Goal: Task Accomplishment & Management: Use online tool/utility

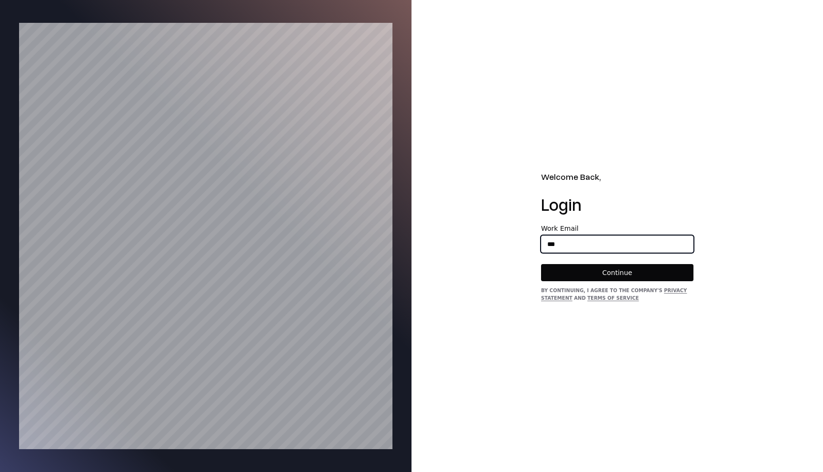
type input "**********"
click at [541, 264] on button "Continue" at bounding box center [617, 272] width 152 height 17
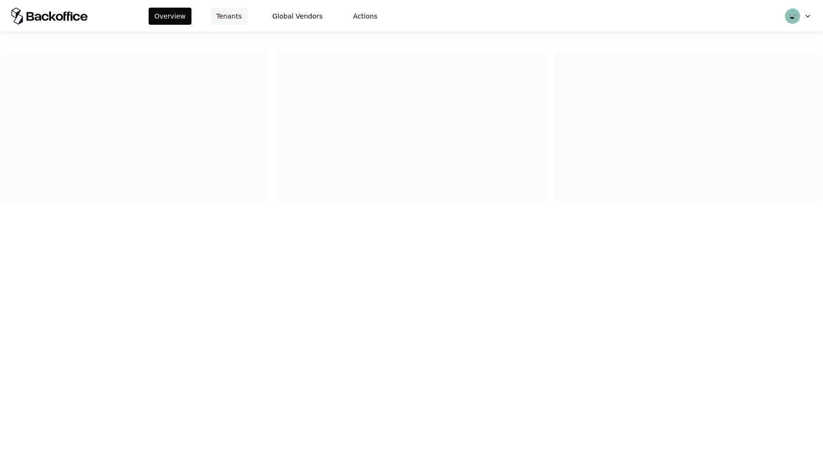
click at [222, 17] on button "Tenants" at bounding box center [229, 16] width 37 height 17
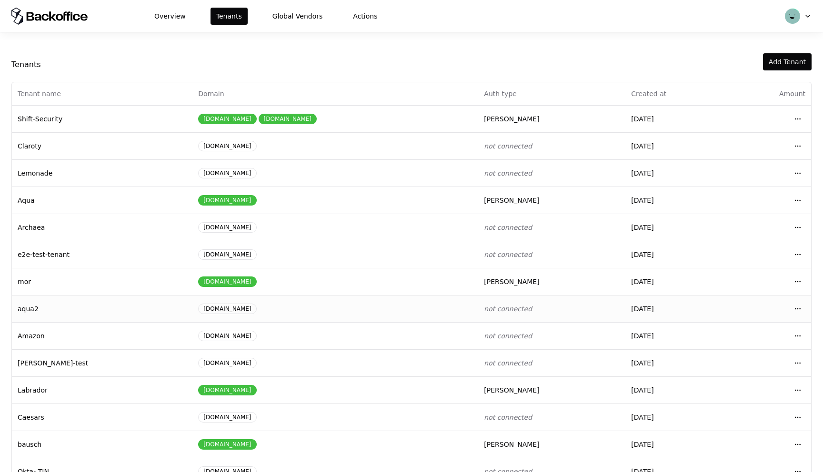
scroll to position [24, 0]
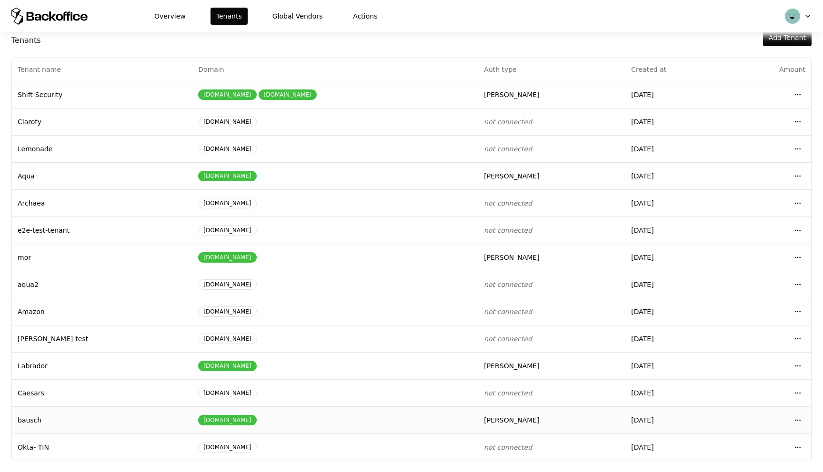
click at [254, 416] on div "bausch.com" at bounding box center [335, 420] width 274 height 10
click at [231, 387] on td "caesars.com" at bounding box center [335, 393] width 286 height 27
click at [797, 391] on html "Overview Tenants Global Vendors Actions Tenants Add Tenant Tenant name Domain A…" at bounding box center [411, 236] width 823 height 472
click at [439, 413] on html "Overview Tenants Global Vendors Actions Tenants Add Tenant Tenant name Domain A…" at bounding box center [411, 236] width 823 height 472
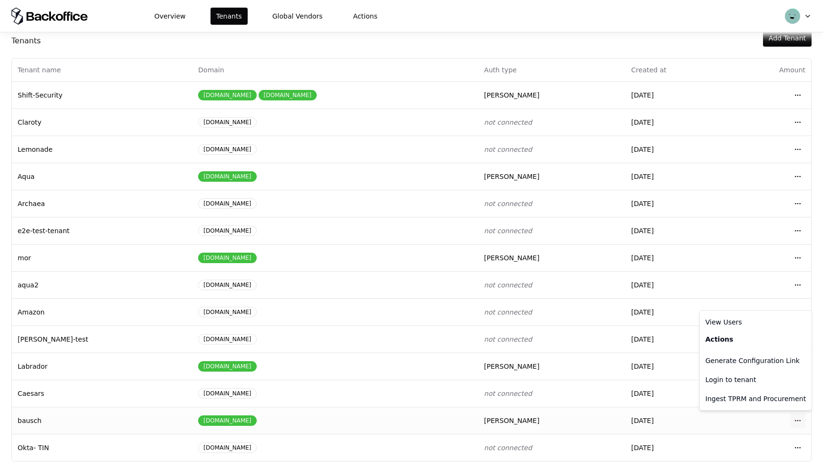
click at [801, 422] on html "Overview Tenants Global Vendors Actions Tenants Add Tenant Tenant name Domain A…" at bounding box center [411, 236] width 823 height 472
click at [734, 381] on div "Login to tenant" at bounding box center [756, 380] width 108 height 19
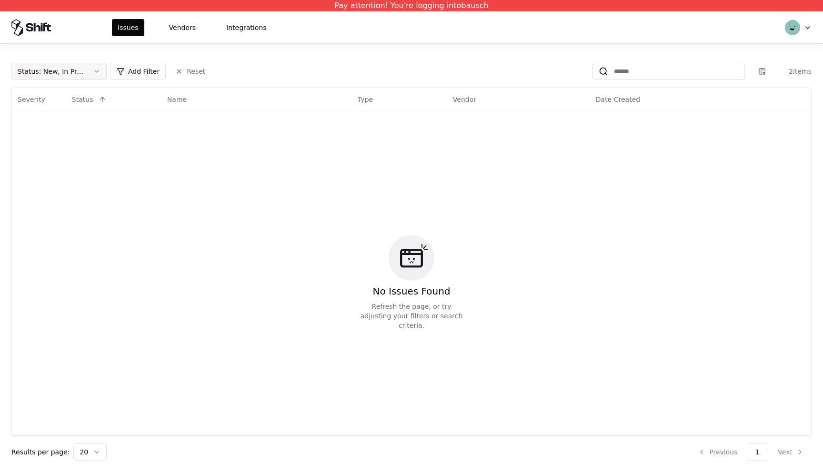
click at [92, 74] on button "Status : New, In Progress" at bounding box center [58, 71] width 95 height 17
click at [31, 166] on div "Draft" at bounding box center [37, 166] width 17 height 10
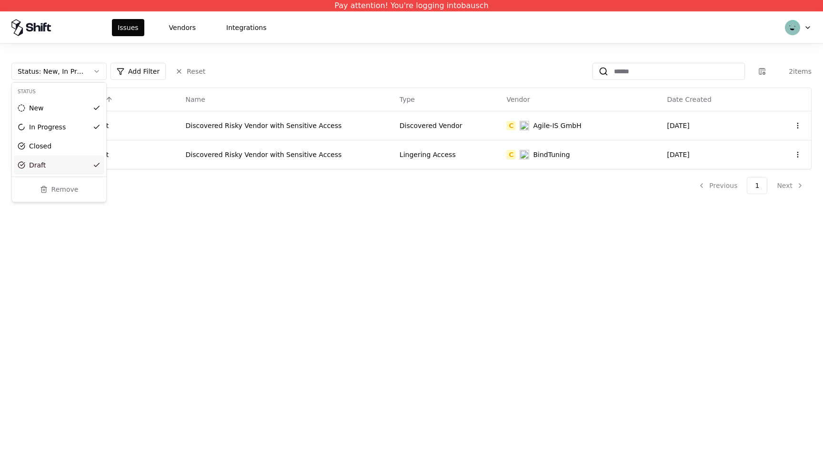
click at [338, 202] on html "Pay attention! You're logging into bausch Issues Vendors Integrations Status : …" at bounding box center [411, 236] width 823 height 472
click at [312, 133] on td "Discovered Risky Vendor with Sensitive Access" at bounding box center [287, 125] width 214 height 29
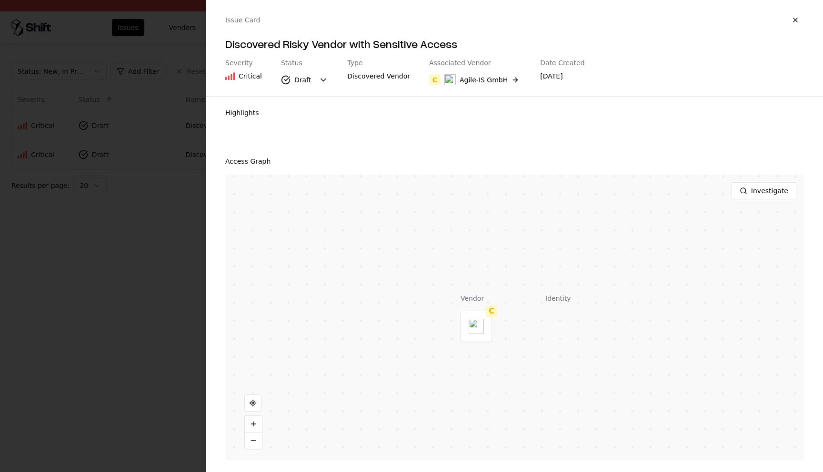
click at [799, 16] on button "button" at bounding box center [795, 19] width 17 height 17
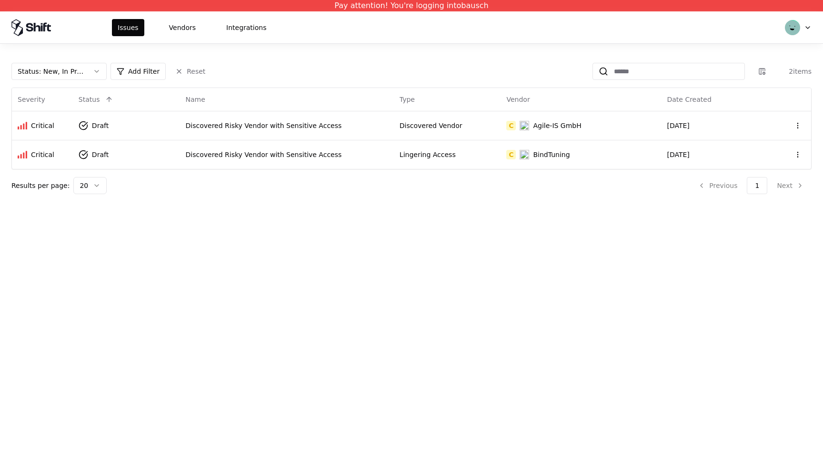
click at [266, 249] on div "Pay attention! You're logging into bausch Issues Vendors Integrations Status : …" at bounding box center [411, 236] width 823 height 472
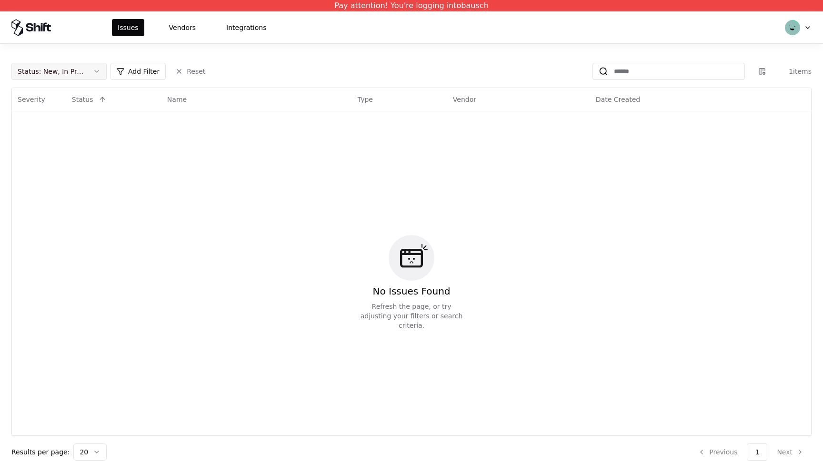
click at [88, 72] on button "Status : New, In Progress" at bounding box center [58, 71] width 95 height 17
click at [46, 160] on div "Draft" at bounding box center [59, 165] width 90 height 19
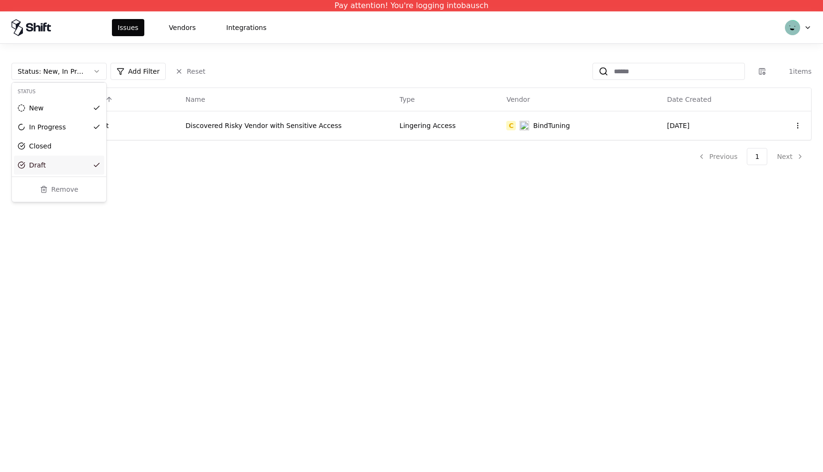
drag, startPoint x: 477, startPoint y: 114, endPoint x: 462, endPoint y: 121, distance: 15.8
click at [474, 115] on html "Pay attention! You're logging into bausch Issues Vendors Integrations Status : …" at bounding box center [411, 236] width 823 height 472
click at [460, 123] on div "Lingering Access" at bounding box center [448, 126] width 96 height 10
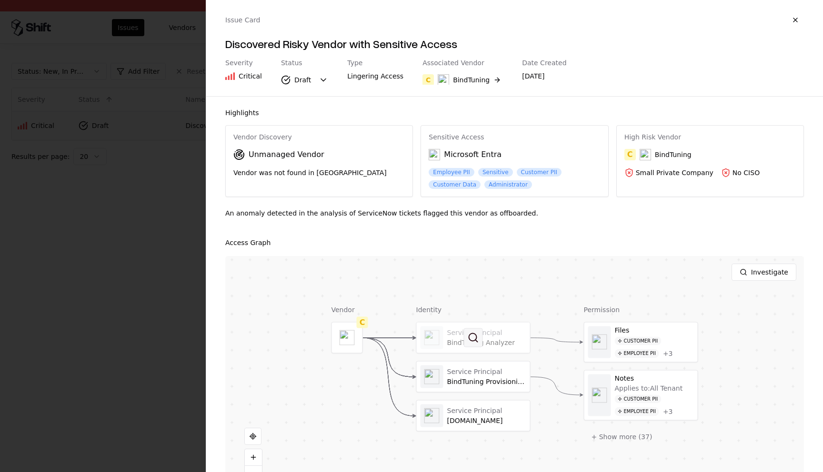
click at [467, 336] on button at bounding box center [473, 338] width 19 height 19
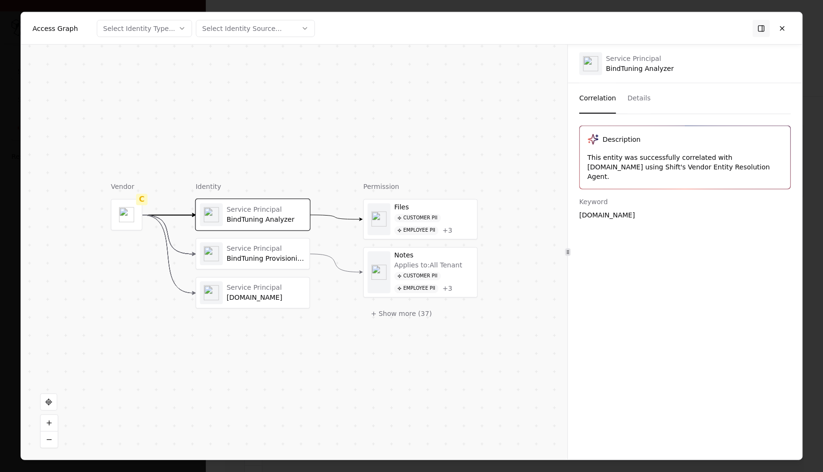
click at [648, 99] on div "Correlation Details" at bounding box center [684, 98] width 211 height 31
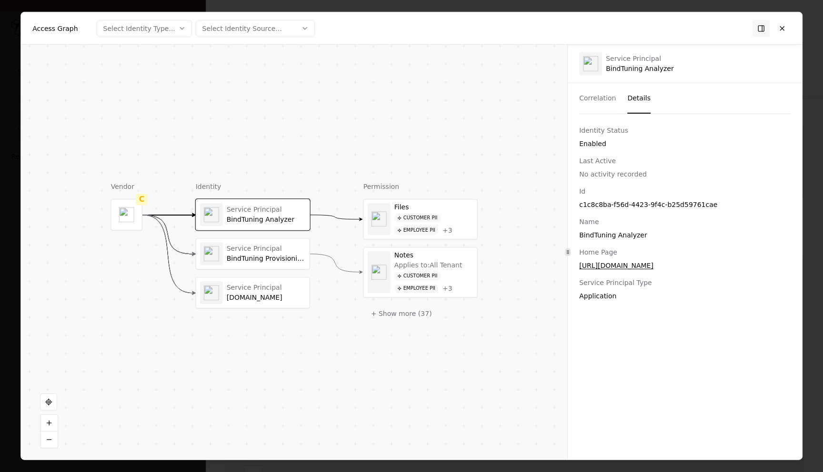
click at [642, 97] on button "Details" at bounding box center [638, 98] width 23 height 30
click at [783, 29] on button at bounding box center [781, 28] width 17 height 17
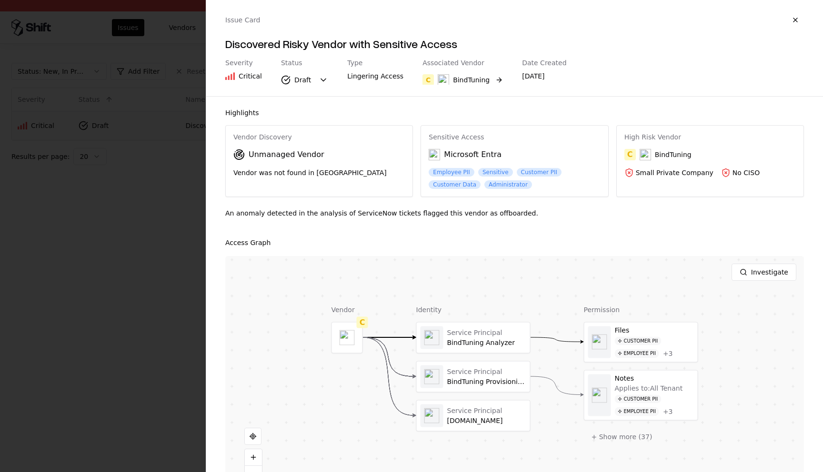
click at [466, 81] on div "BindTuning" at bounding box center [471, 80] width 37 height 10
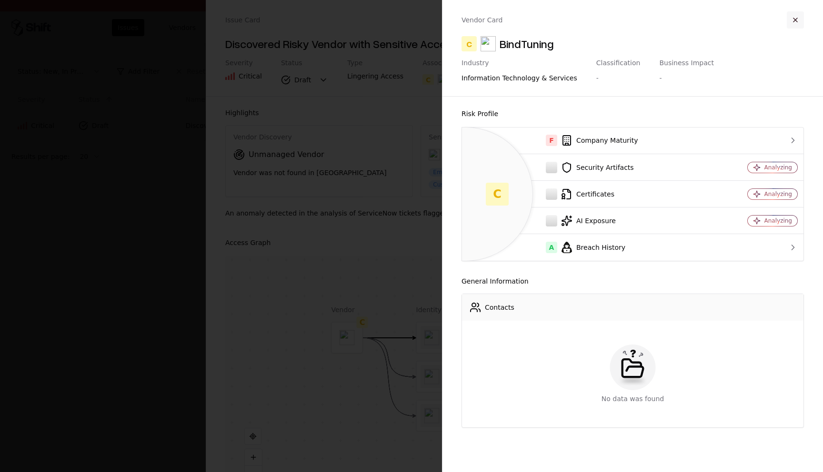
click at [794, 20] on button "button" at bounding box center [795, 19] width 17 height 17
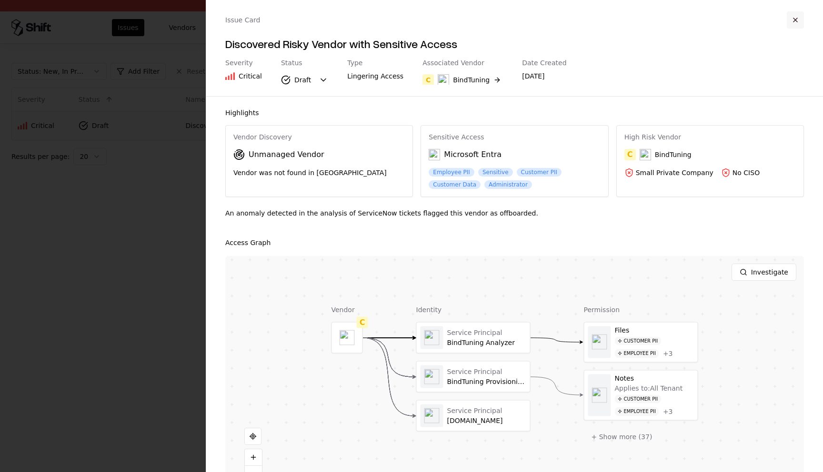
click at [791, 18] on button "button" at bounding box center [795, 19] width 17 height 17
